Goal: Obtain resource: Download file/media

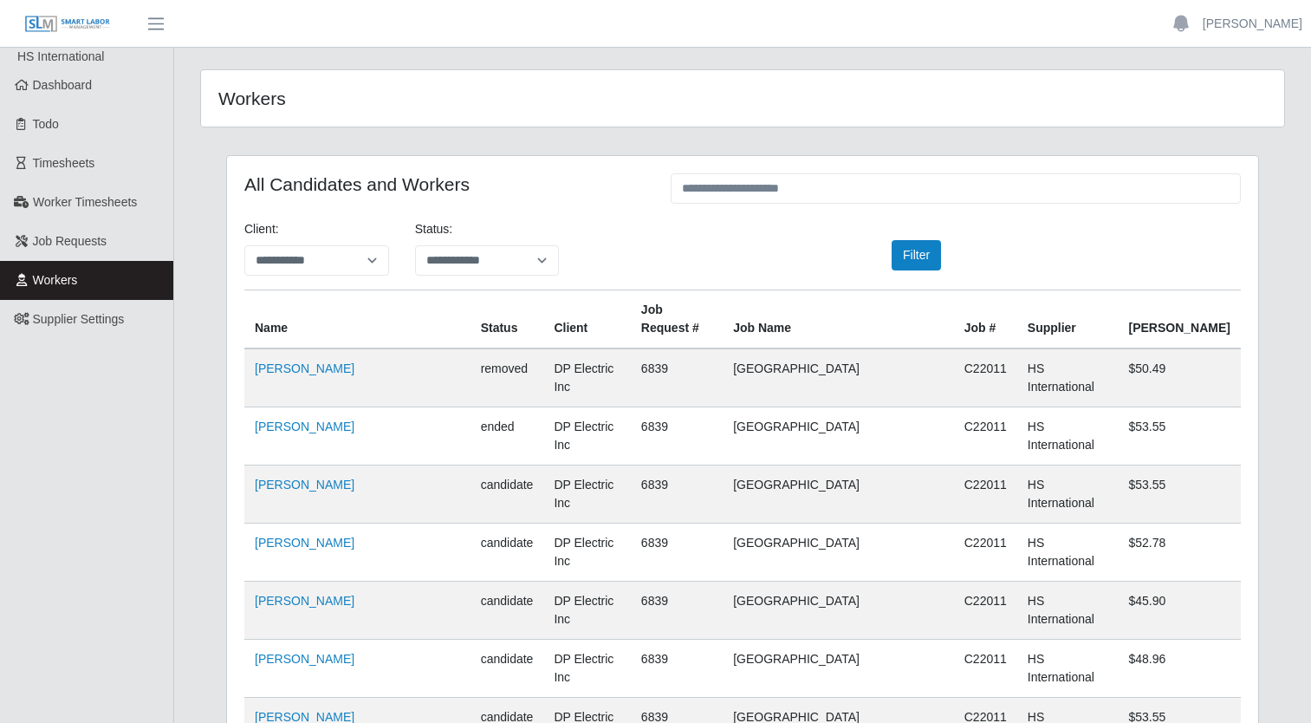
scroll to position [11928, 0]
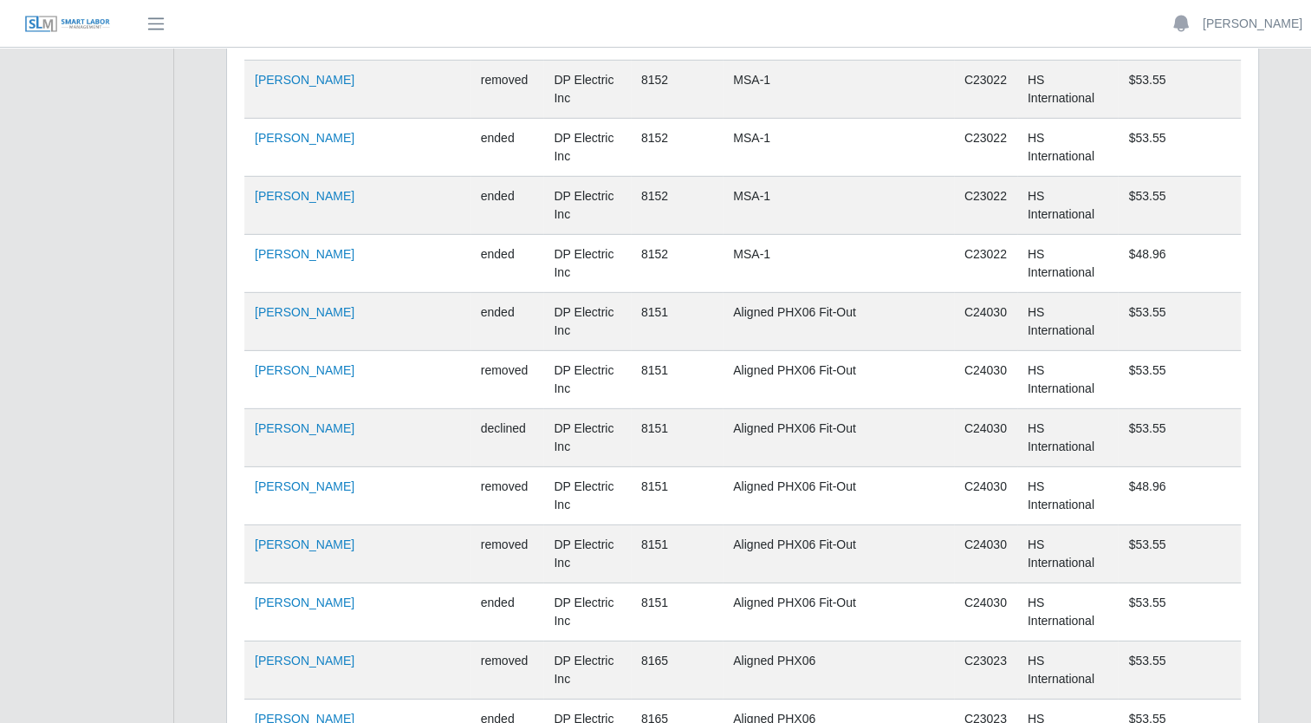
scroll to position [11754, 0]
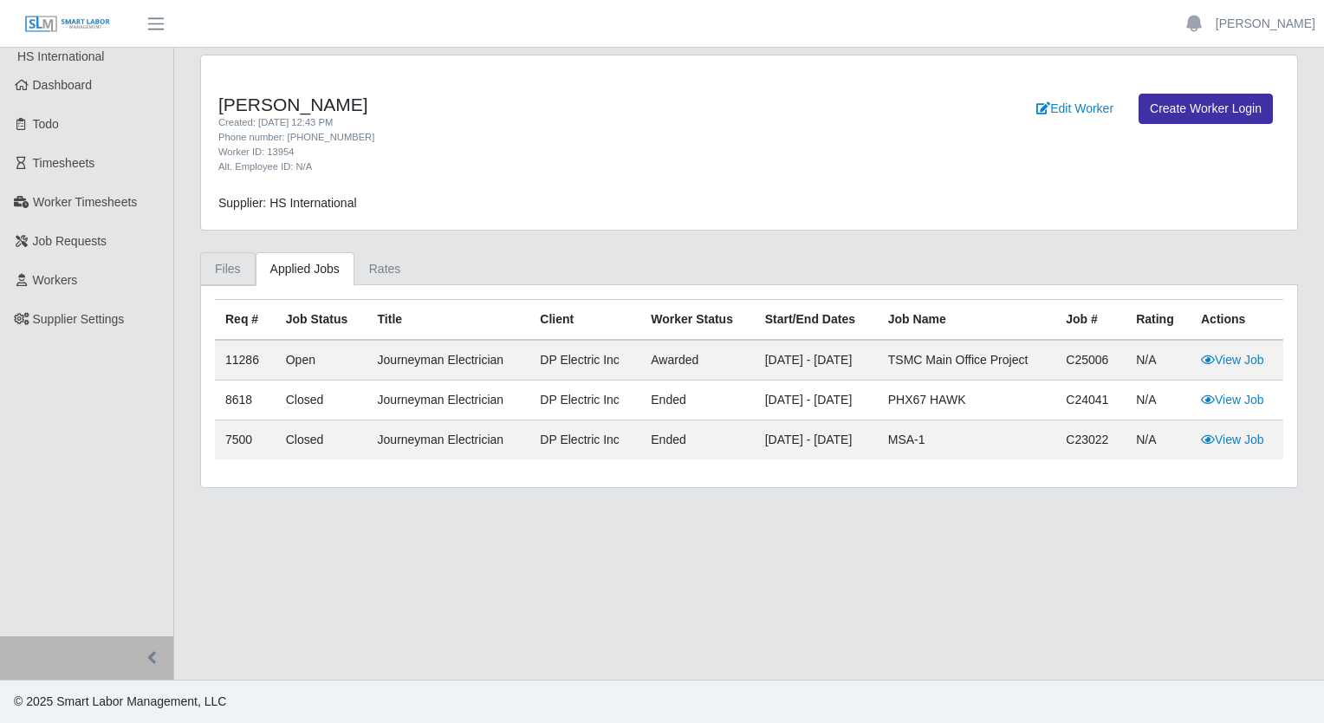
click at [241, 273] on link "Files" at bounding box center [227, 269] width 55 height 34
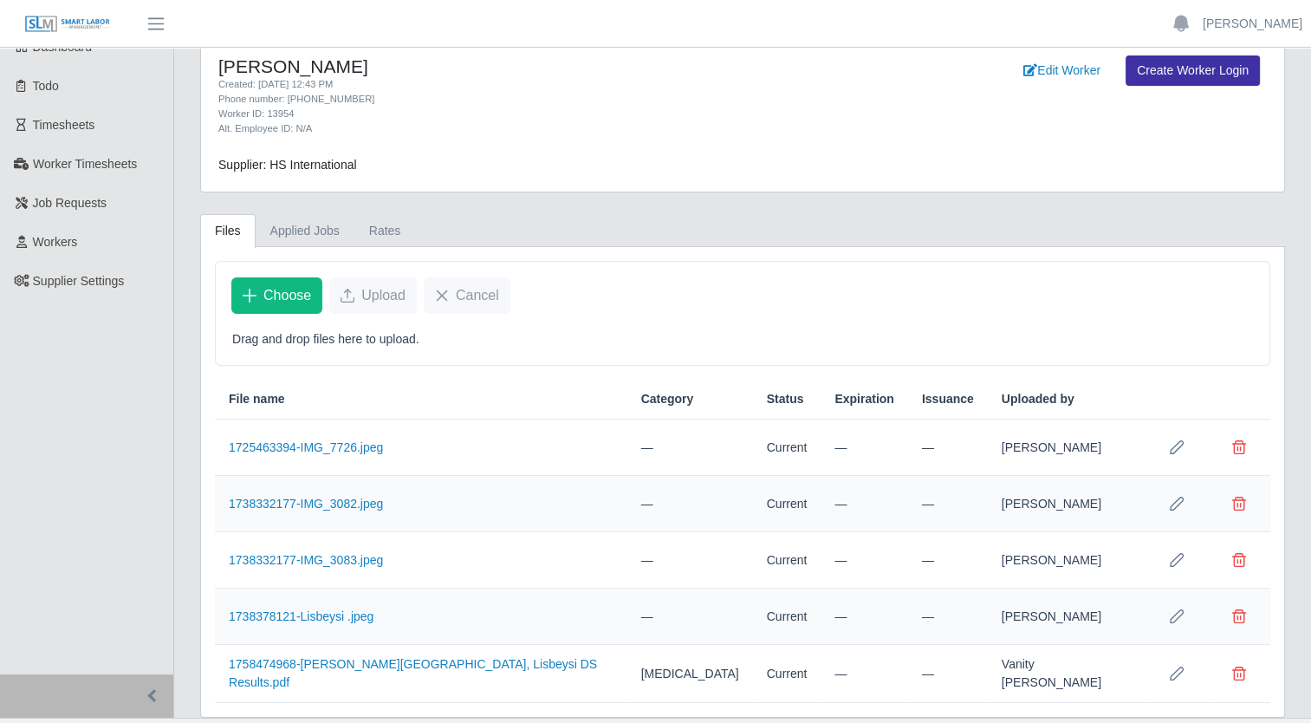
scroll to position [71, 0]
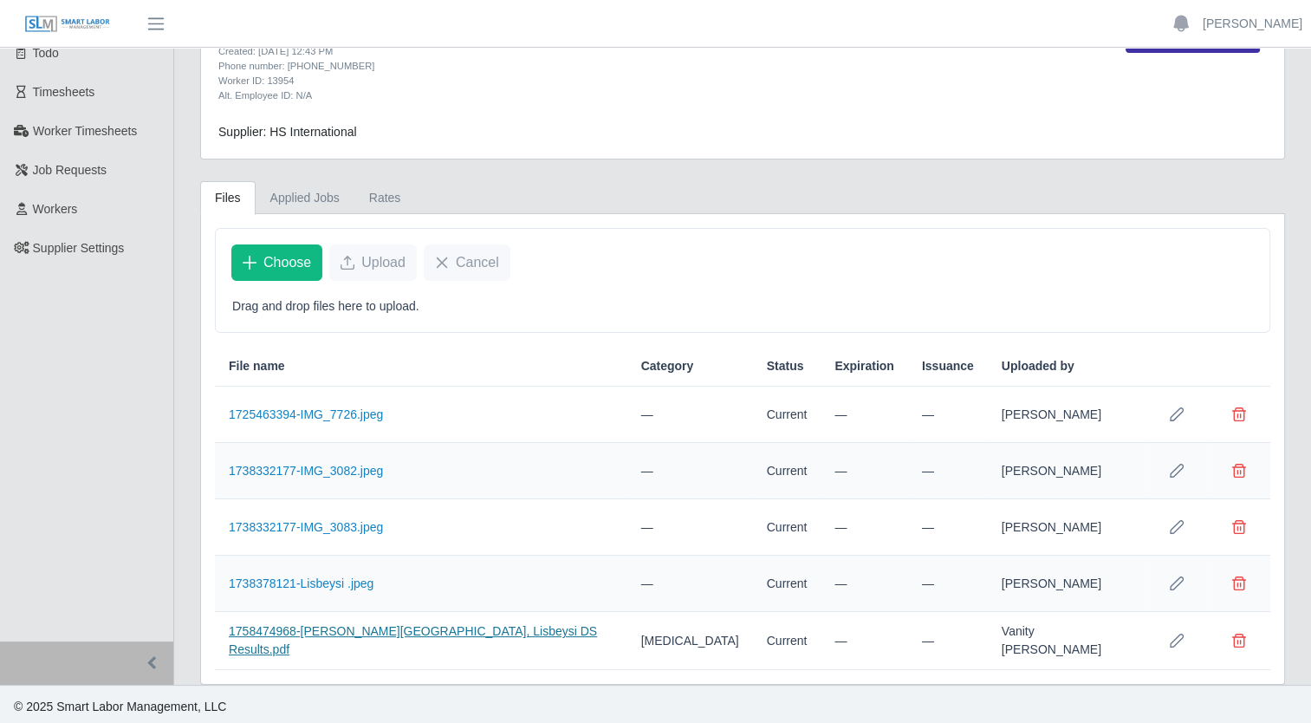
click at [458, 636] on link "1758474968-[PERSON_NAME][GEOGRAPHIC_DATA], Lisbeysi DS Results.pdf" at bounding box center [413, 640] width 368 height 32
